Goal: Use online tool/utility: Utilize a website feature to perform a specific function

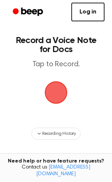
click at [63, 89] on span "button" at bounding box center [56, 92] width 21 height 21
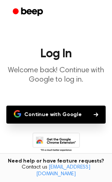
click at [49, 110] on button "Continue with Google" at bounding box center [56, 115] width 100 height 18
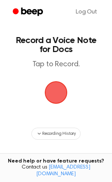
click at [51, 87] on span "button" at bounding box center [56, 92] width 21 height 21
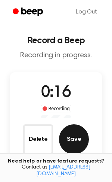
click at [73, 144] on button "Save" at bounding box center [74, 139] width 30 height 30
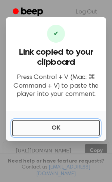
click at [73, 129] on button "OK" at bounding box center [56, 128] width 88 height 16
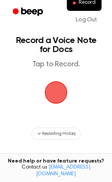
click at [57, 95] on span "button" at bounding box center [56, 92] width 24 height 24
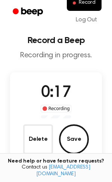
click at [52, 85] on span "0:17" at bounding box center [56, 93] width 30 height 16
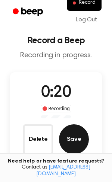
click at [78, 140] on button "Save" at bounding box center [74, 139] width 30 height 30
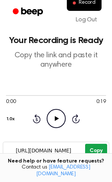
click at [92, 150] on button "Copy" at bounding box center [96, 151] width 22 height 14
click at [91, 150] on button "Copy" at bounding box center [96, 151] width 22 height 14
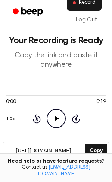
click at [96, 4] on button "Record" at bounding box center [84, 3] width 35 height 16
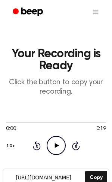
click at [58, 149] on icon "Play Audio" at bounding box center [56, 145] width 19 height 19
click at [58, 144] on icon at bounding box center [56, 145] width 3 height 5
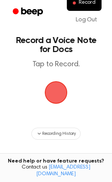
click at [61, 86] on span "button" at bounding box center [56, 93] width 28 height 28
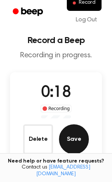
click at [82, 139] on button "Save" at bounding box center [74, 139] width 30 height 30
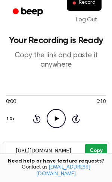
click at [90, 146] on button "Copy" at bounding box center [96, 151] width 22 height 14
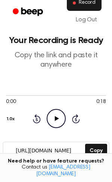
click at [89, 2] on span "Record" at bounding box center [87, 3] width 17 height 7
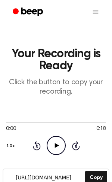
click at [71, 46] on main "Your Recording is Ready Click the button to copy your recording. 0:00 0:18 1.0x…" at bounding box center [56, 134] width 112 height 269
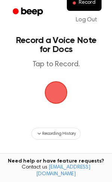
click at [54, 88] on span "button" at bounding box center [56, 92] width 21 height 21
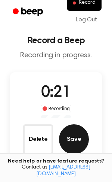
click at [74, 129] on button "Save" at bounding box center [74, 139] width 30 height 30
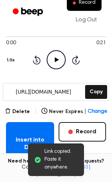
scroll to position [60, 0]
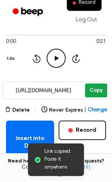
click at [95, 91] on button "Copy" at bounding box center [96, 90] width 22 height 14
